Goal: Browse casually: Explore the website without a specific task or goal

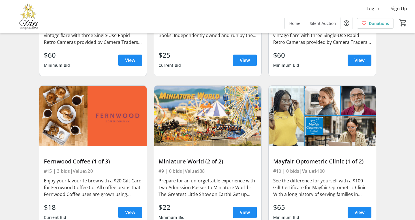
scroll to position [1097, 0]
click at [134, 209] on span "View" at bounding box center [130, 212] width 10 height 7
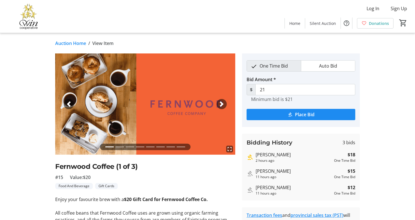
click at [221, 104] on span "button" at bounding box center [222, 104] width 6 height 6
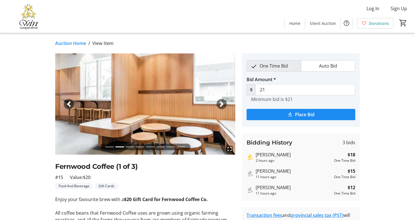
click at [221, 104] on span "button" at bounding box center [222, 104] width 6 height 6
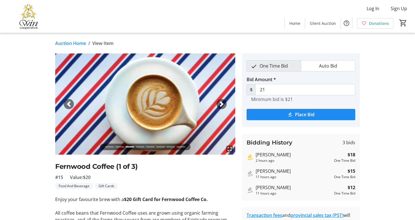
click at [221, 104] on span "button" at bounding box center [222, 104] width 6 height 6
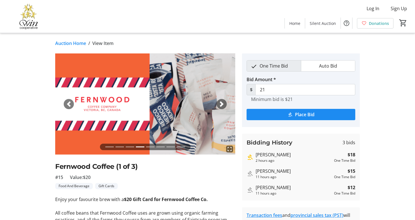
click at [221, 104] on span "button" at bounding box center [222, 104] width 6 height 6
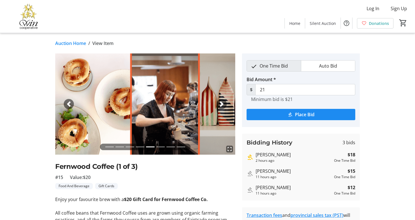
click at [221, 103] on span "button" at bounding box center [222, 104] width 6 height 6
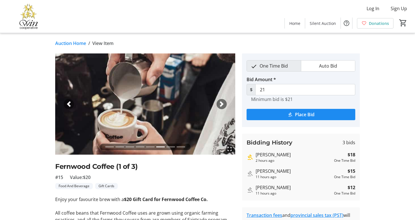
click at [221, 103] on span "button" at bounding box center [222, 104] width 6 height 6
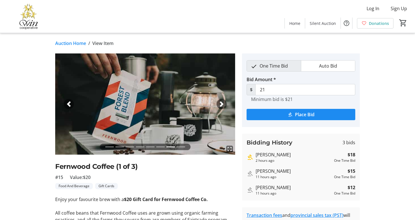
click at [220, 103] on span "button" at bounding box center [222, 104] width 6 height 6
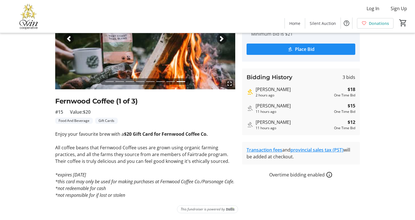
scroll to position [72, 0]
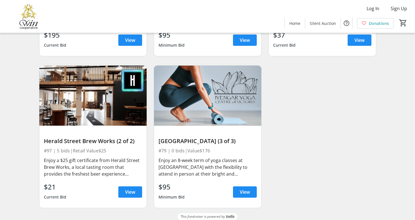
scroll to position [4976, 0]
